Goal: Information Seeking & Learning: Understand process/instructions

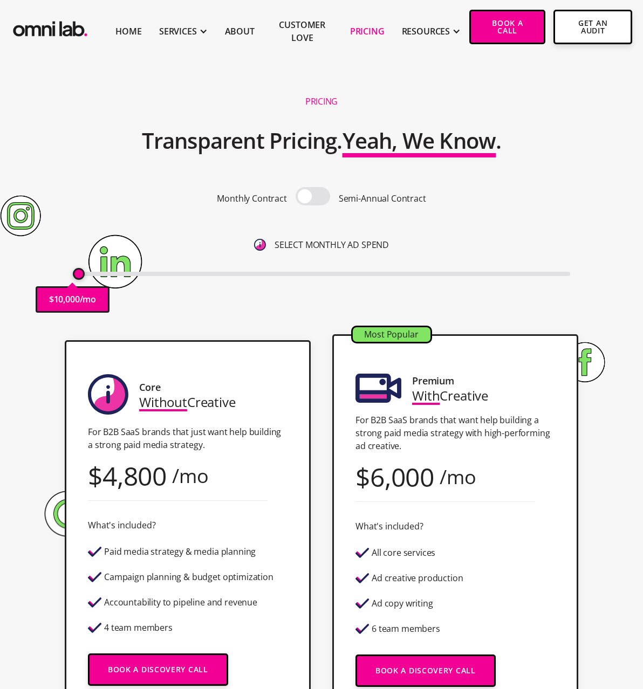
scroll to position [3, 0]
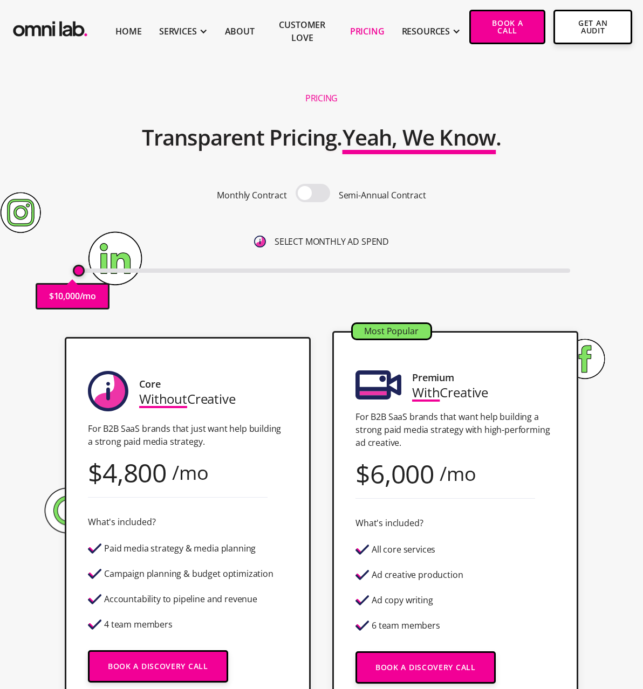
click at [309, 192] on span at bounding box center [312, 193] width 35 height 18
click at [313, 194] on input "checkbox" at bounding box center [313, 194] width 0 height 0
click at [309, 192] on span at bounding box center [312, 193] width 35 height 18
click at [313, 194] on input "checkbox" at bounding box center [313, 194] width 0 height 0
click at [309, 192] on span at bounding box center [312, 193] width 35 height 18
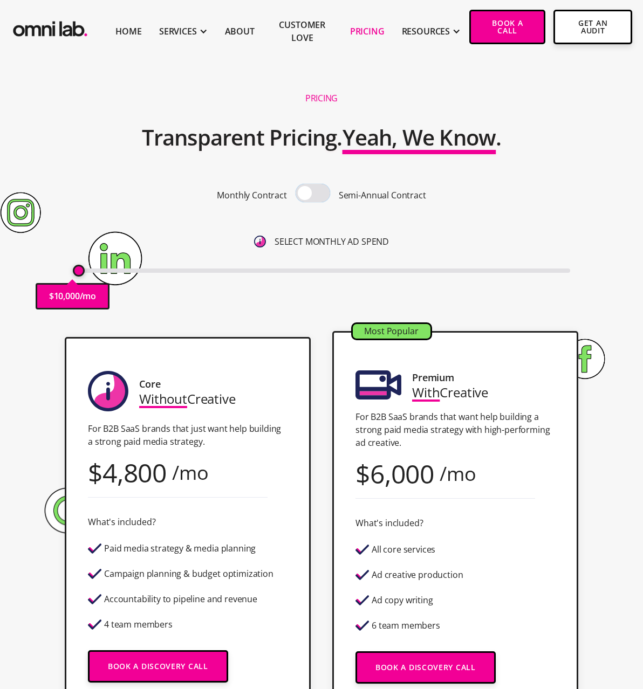
click at [313, 194] on input "checkbox" at bounding box center [313, 194] width 0 height 0
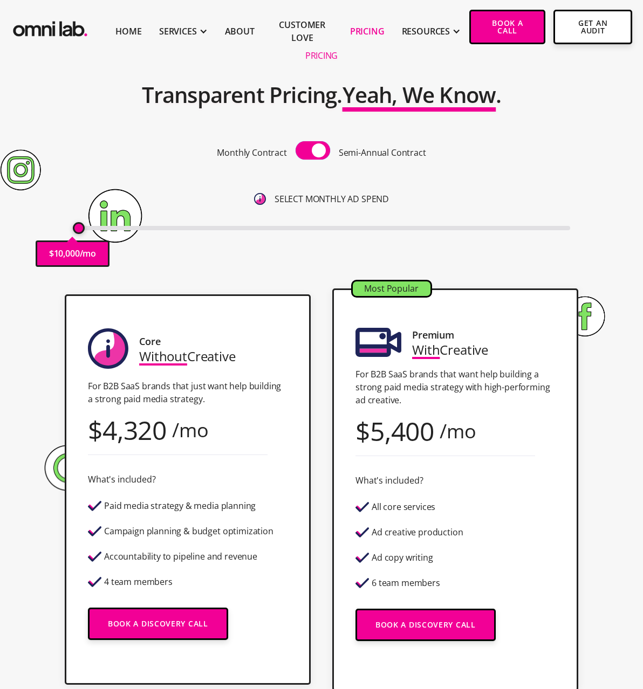
scroll to position [74, 0]
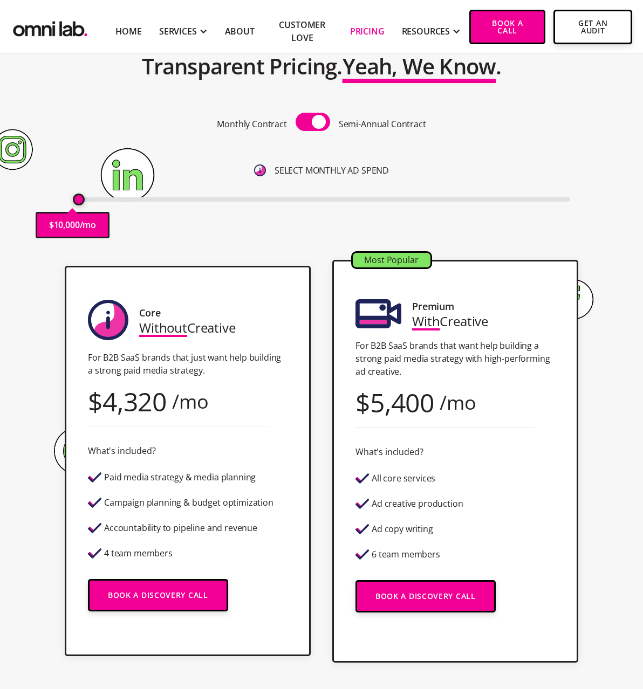
click at [318, 122] on span at bounding box center [312, 122] width 35 height 18
click at [313, 123] on input "checkbox" at bounding box center [313, 123] width 0 height 0
click at [318, 122] on span at bounding box center [312, 122] width 35 height 18
click at [313, 123] on input "checkbox" at bounding box center [313, 123] width 0 height 0
